Goal: Information Seeking & Learning: Understand process/instructions

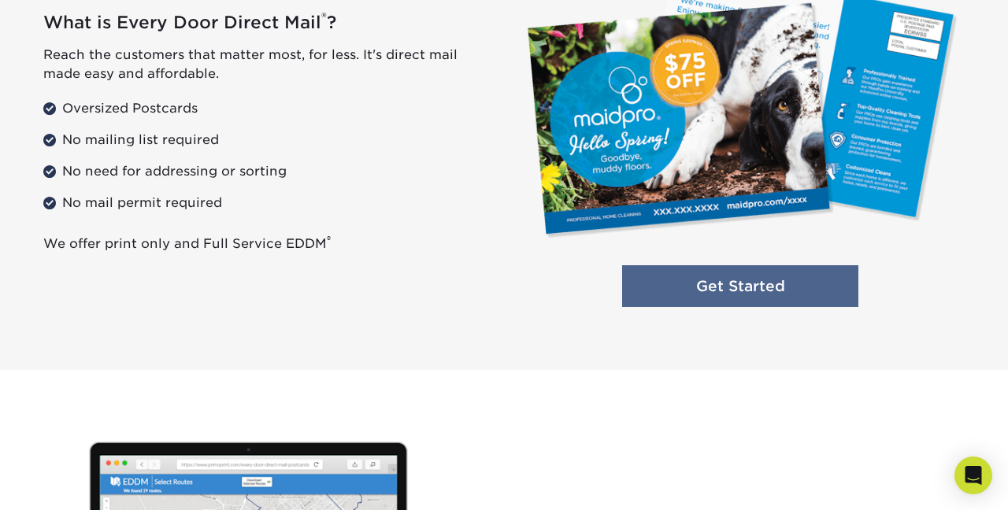
scroll to position [1260, 0]
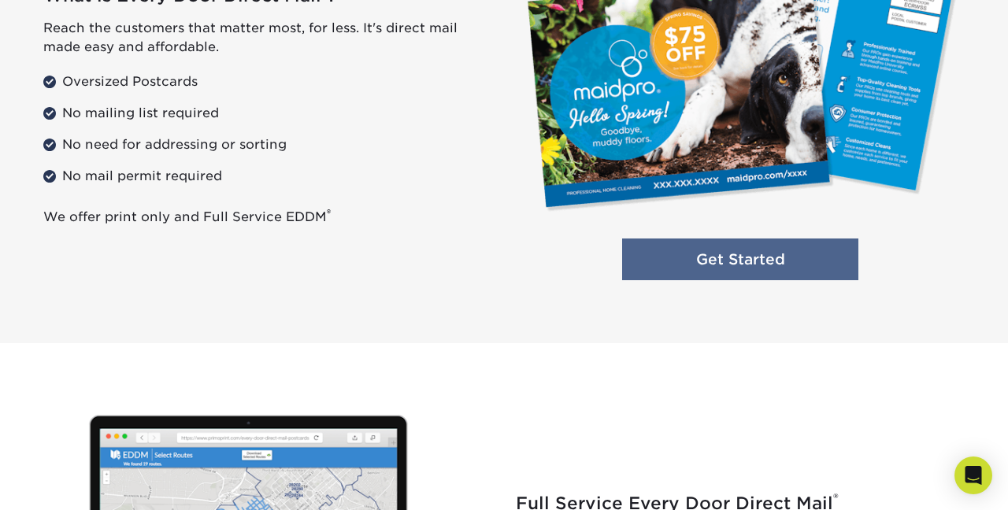
click at [687, 265] on link "Get Started" at bounding box center [740, 260] width 236 height 42
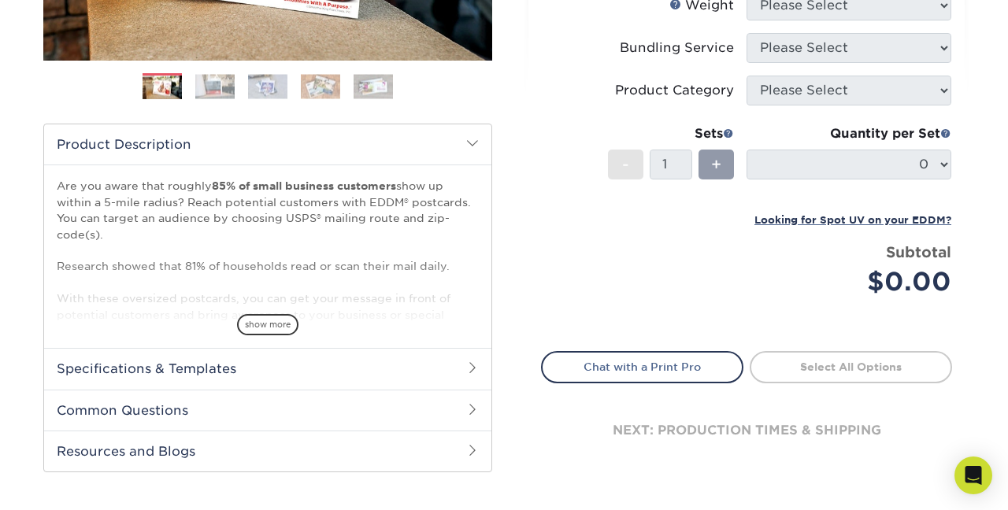
scroll to position [409, 0]
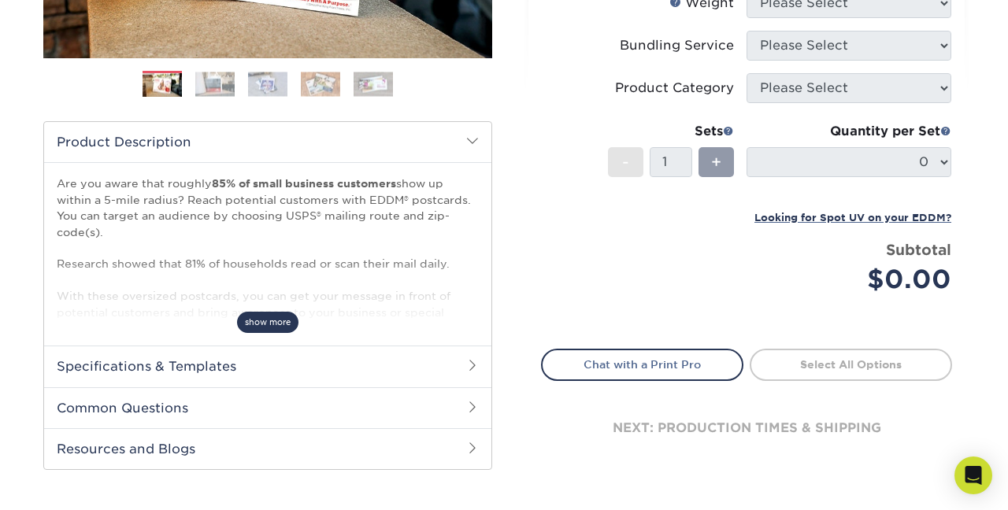
click at [257, 325] on span "show more" at bounding box center [267, 322] width 61 height 21
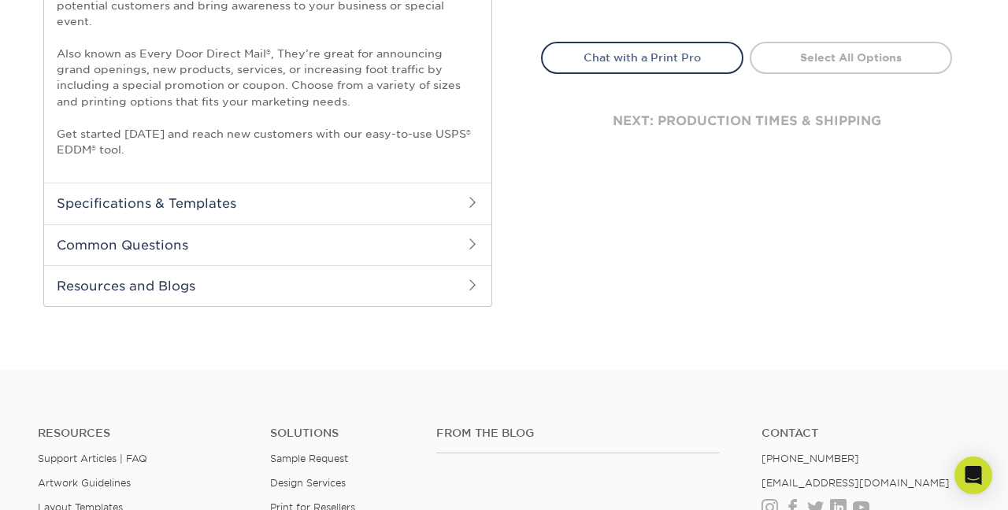
scroll to position [716, 0]
click at [403, 209] on h2 "Specifications & Templates" at bounding box center [267, 203] width 447 height 41
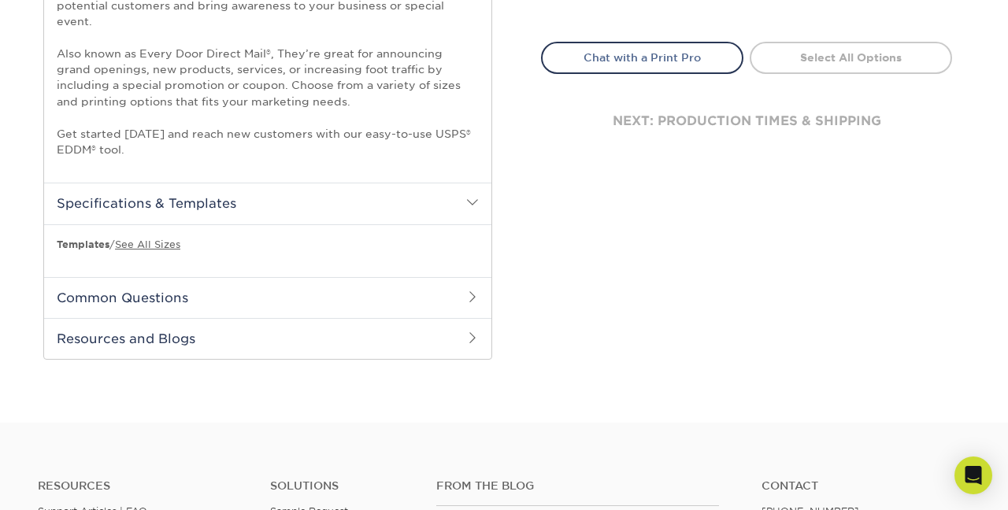
click at [347, 298] on h2 "Common Questions" at bounding box center [267, 297] width 447 height 41
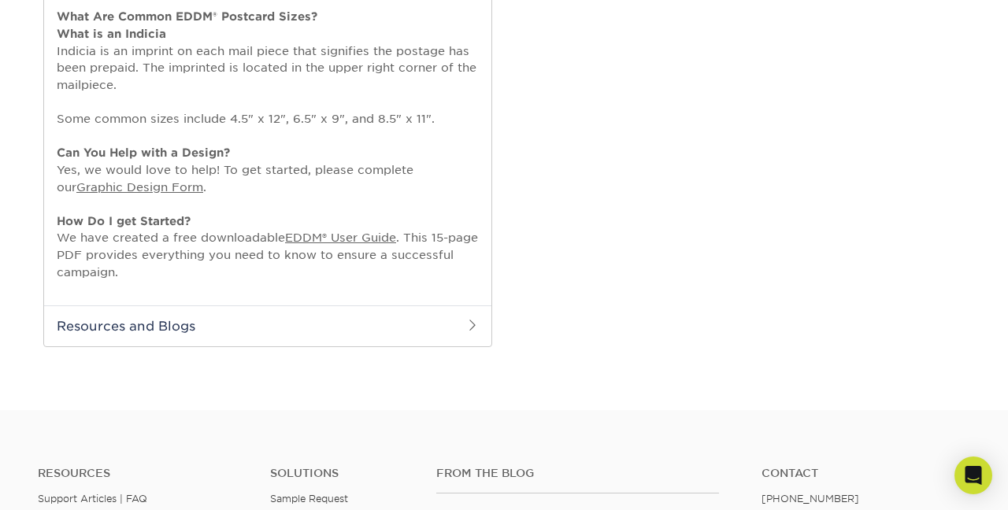
scroll to position [1259, 0]
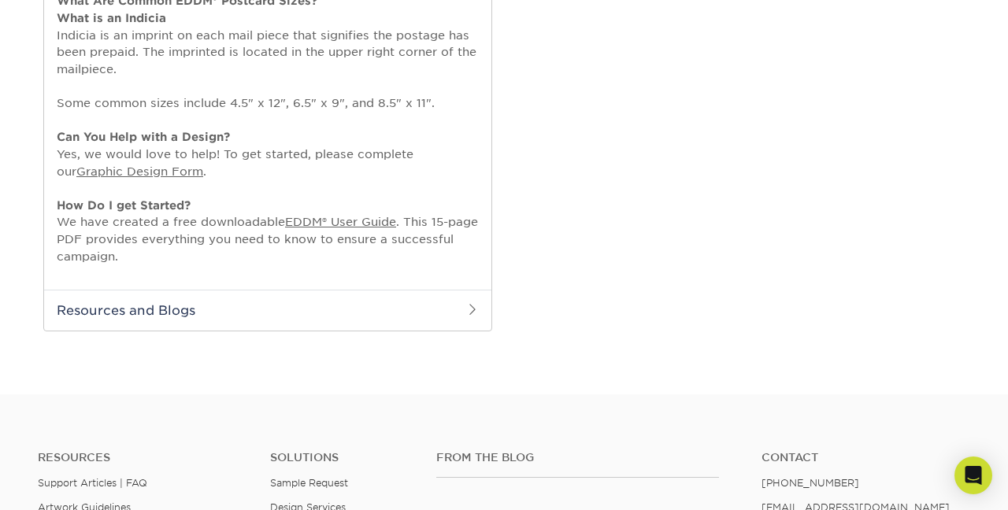
click at [203, 165] on link "Graphic Design Form" at bounding box center [139, 171] width 127 height 13
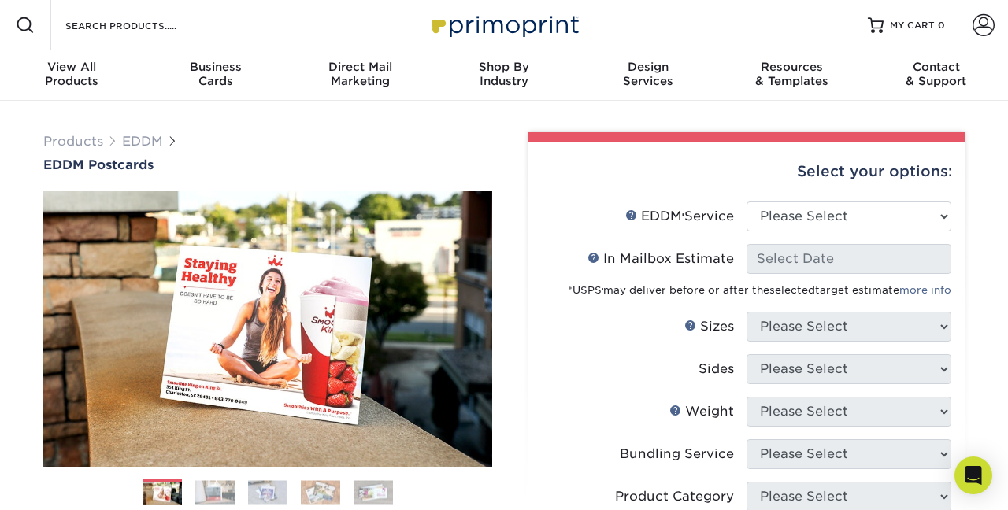
scroll to position [0, 0]
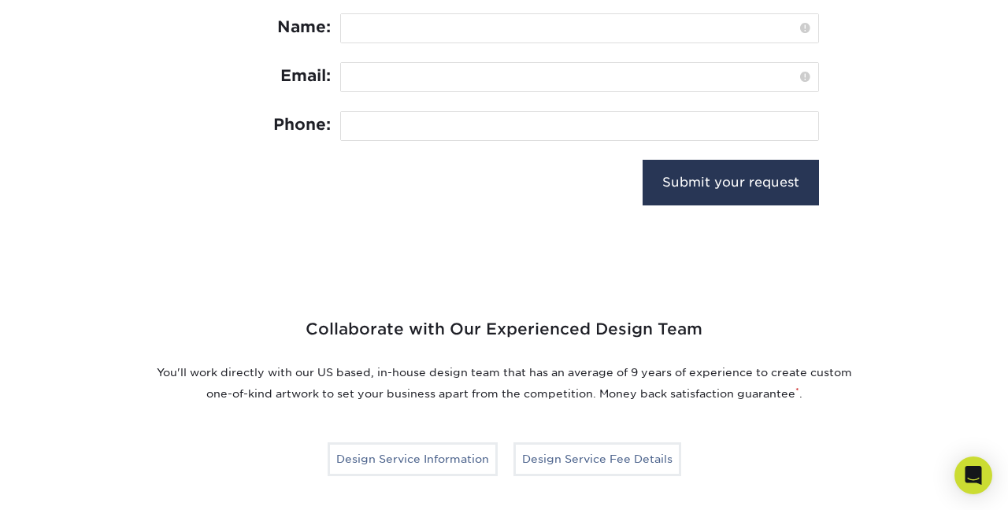
scroll to position [851, 0]
